Goal: Task Accomplishment & Management: Use online tool/utility

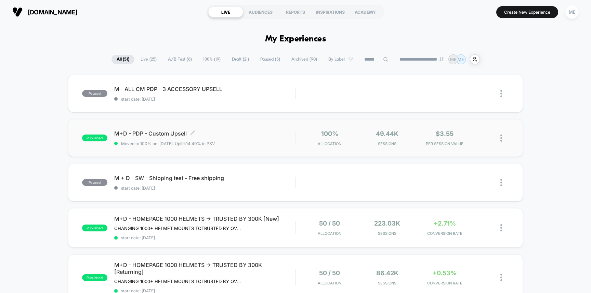
click at [278, 139] on div "M+D - PDP - Custom Upsell Click to edit experience details Click to edit experi…" at bounding box center [204, 138] width 181 height 16
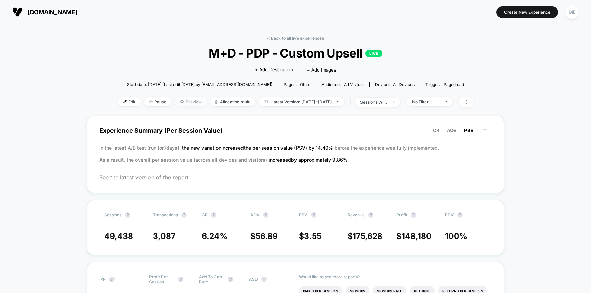
click at [187, 102] on span "Preview" at bounding box center [191, 101] width 32 height 9
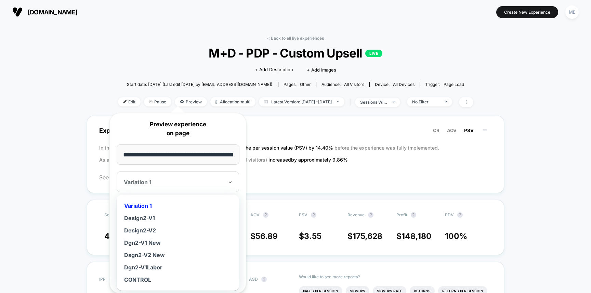
click at [197, 187] on div "Variation 1" at bounding box center [178, 181] width 122 height 21
